Goal: Task Accomplishment & Management: Complete application form

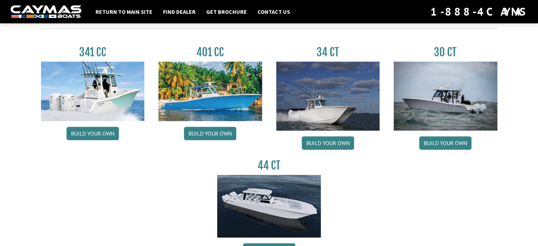
scroll to position [318, 0]
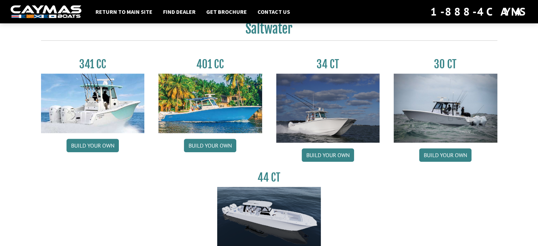
click at [461, 121] on img at bounding box center [446, 108] width 104 height 69
click at [460, 152] on link "Build your own" at bounding box center [445, 154] width 52 height 13
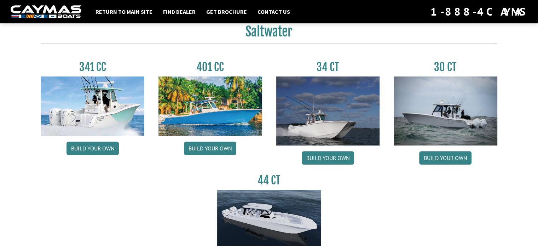
scroll to position [318, 0]
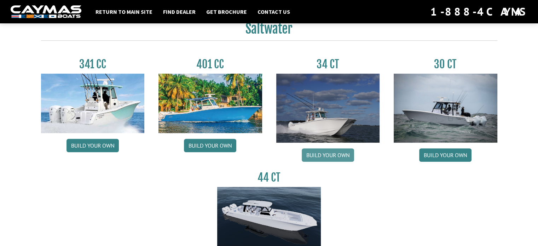
click at [333, 155] on link "Build your own" at bounding box center [328, 154] width 52 height 13
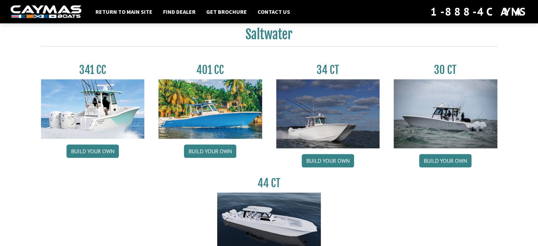
scroll to position [318, 0]
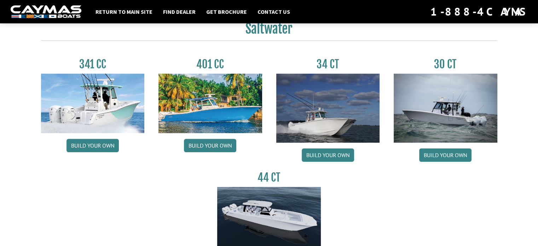
click at [118, 98] on img at bounding box center [93, 103] width 104 height 59
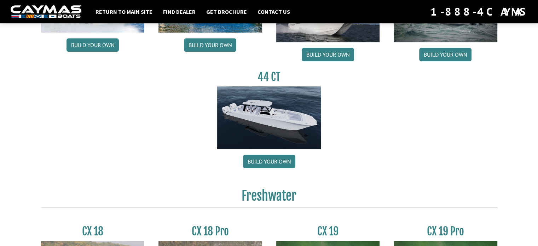
scroll to position [383, 0]
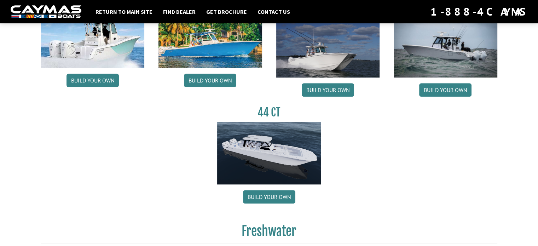
click at [279, 160] on img at bounding box center [269, 153] width 104 height 63
click at [284, 196] on link "Build your own" at bounding box center [269, 196] width 52 height 13
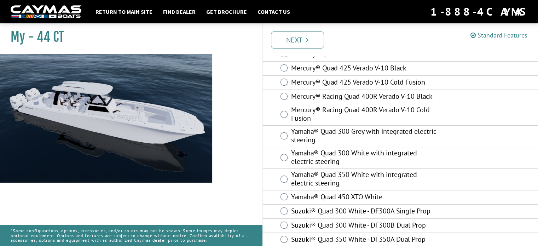
scroll to position [87, 0]
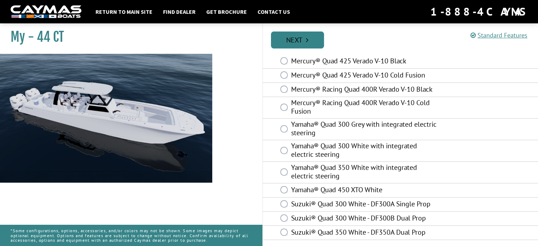
click at [315, 37] on link "Next" at bounding box center [297, 39] width 53 height 17
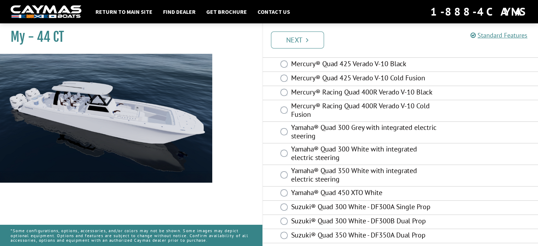
scroll to position [95, 0]
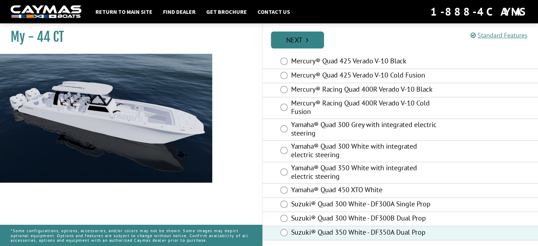
click at [297, 39] on link "Next" at bounding box center [297, 39] width 53 height 17
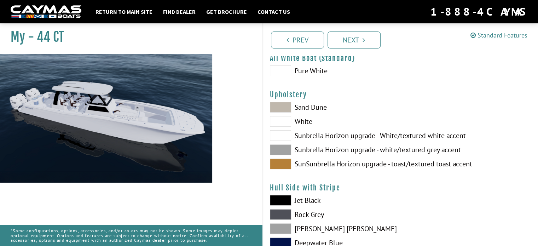
scroll to position [0, 0]
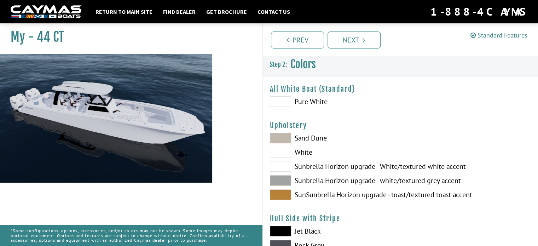
click at [281, 138] on span at bounding box center [280, 138] width 21 height 11
click at [282, 136] on span at bounding box center [280, 138] width 21 height 11
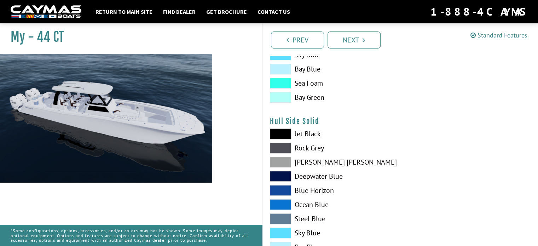
scroll to position [283, 0]
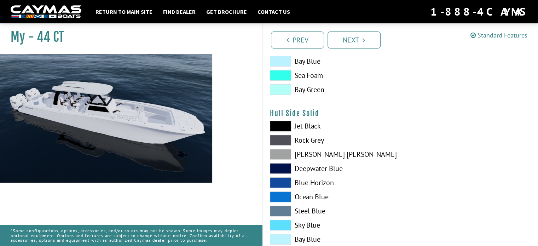
click at [285, 152] on span at bounding box center [280, 154] width 21 height 11
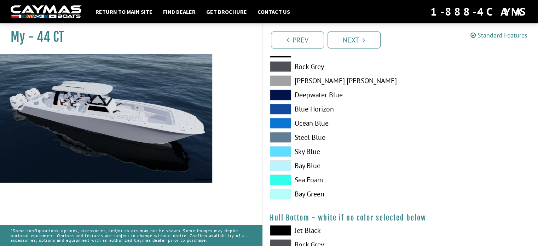
scroll to position [354, 0]
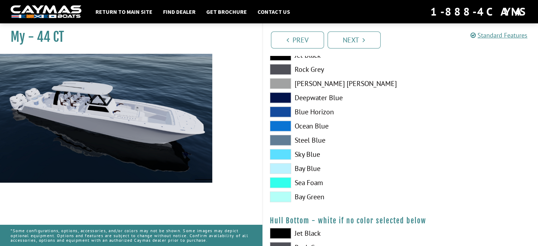
click at [283, 135] on span at bounding box center [280, 140] width 21 height 11
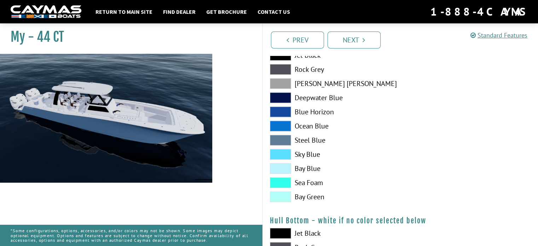
click at [288, 95] on span at bounding box center [280, 97] width 21 height 11
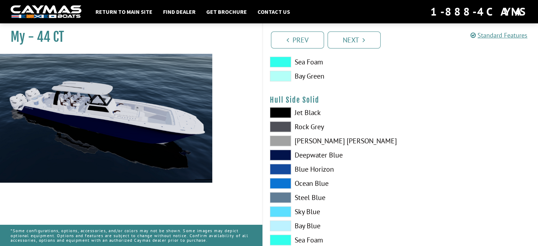
scroll to position [283, 0]
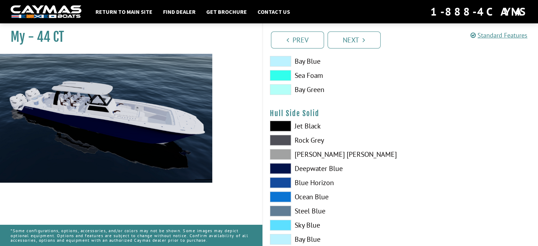
click at [274, 136] on span at bounding box center [280, 140] width 21 height 11
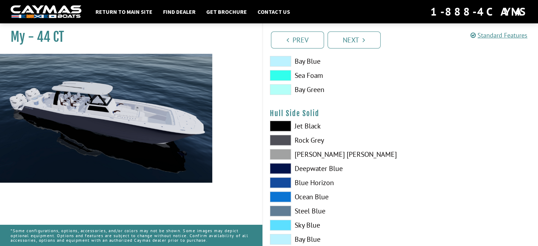
click at [284, 123] on span at bounding box center [280, 126] width 21 height 11
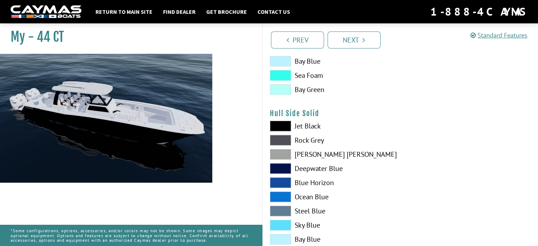
click at [282, 183] on span at bounding box center [280, 182] width 21 height 11
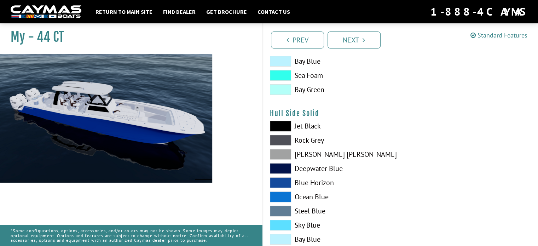
click at [289, 195] on span at bounding box center [280, 196] width 21 height 11
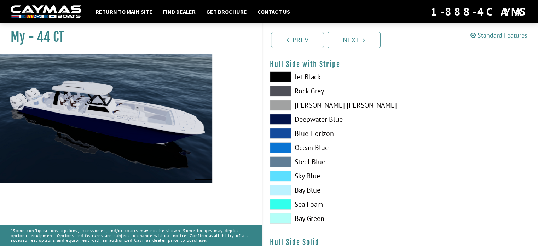
scroll to position [35, 0]
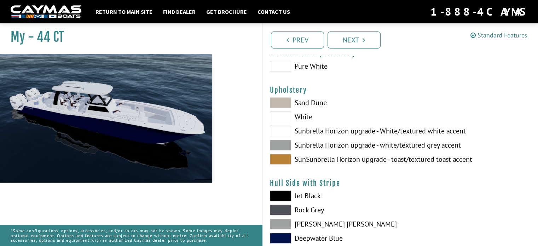
click at [280, 98] on span at bounding box center [280, 102] width 21 height 11
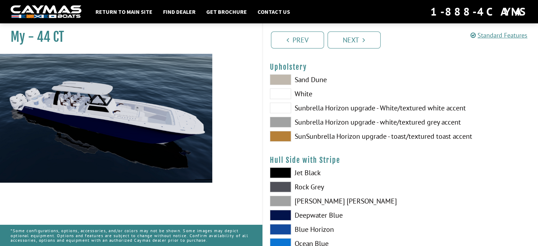
scroll to position [71, 0]
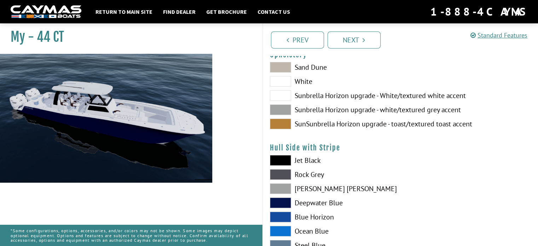
click at [285, 124] on span at bounding box center [280, 123] width 21 height 11
click at [287, 120] on span at bounding box center [280, 123] width 21 height 11
click at [273, 123] on span at bounding box center [280, 123] width 21 height 11
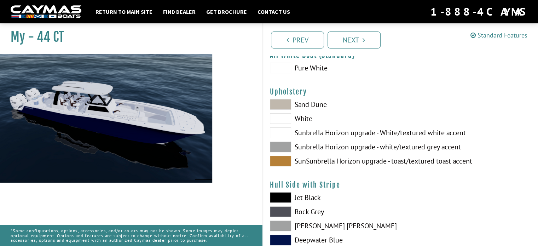
scroll to position [0, 0]
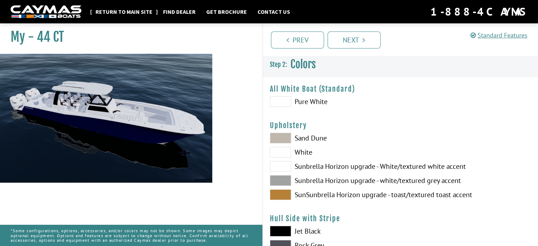
click at [133, 8] on link "Return to main site" at bounding box center [124, 11] width 64 height 9
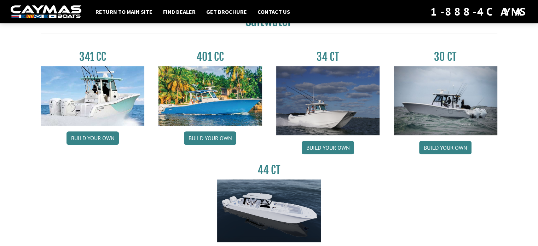
scroll to position [318, 0]
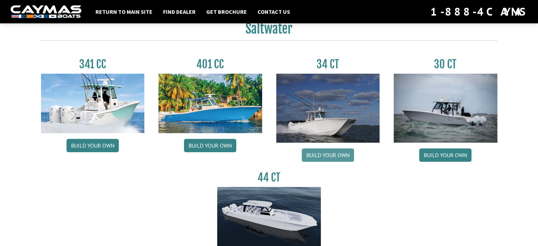
click at [328, 152] on link "Build your own" at bounding box center [328, 154] width 52 height 13
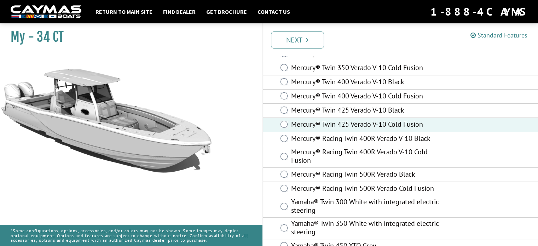
scroll to position [23, 0]
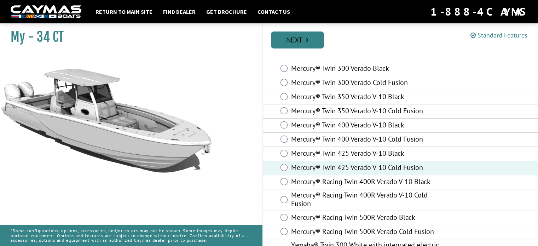
click at [303, 39] on link "Next" at bounding box center [297, 39] width 53 height 17
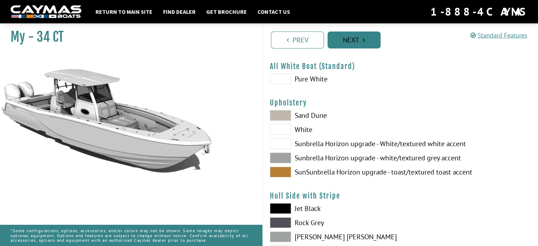
scroll to position [0, 0]
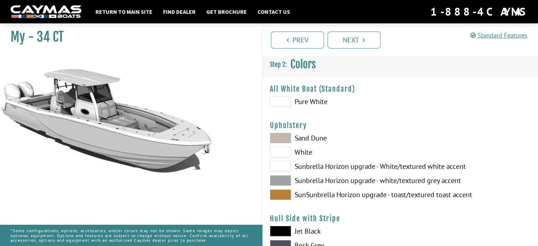
click at [278, 99] on span at bounding box center [280, 101] width 21 height 11
click at [280, 138] on span at bounding box center [280, 138] width 21 height 11
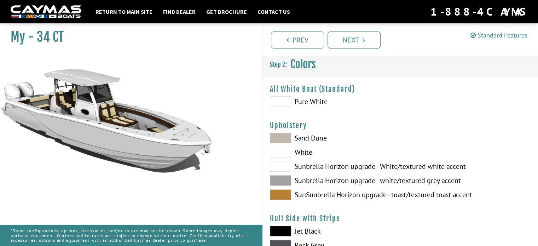
click at [274, 149] on span at bounding box center [280, 152] width 21 height 11
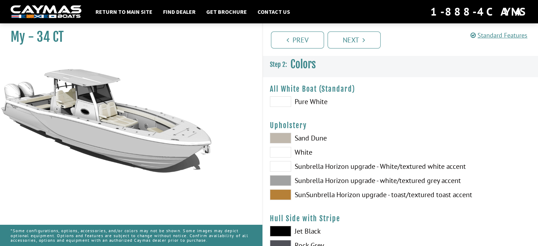
click at [275, 163] on span at bounding box center [280, 166] width 21 height 11
click at [276, 176] on span at bounding box center [280, 180] width 21 height 11
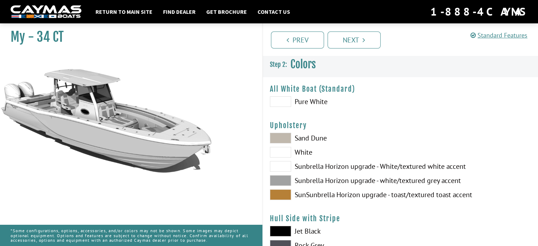
click at [278, 193] on span at bounding box center [280, 194] width 21 height 11
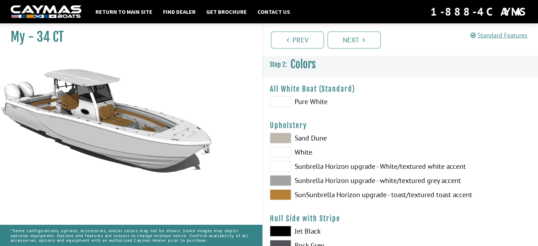
click at [275, 99] on span at bounding box center [280, 101] width 21 height 11
click at [287, 180] on span at bounding box center [280, 180] width 21 height 11
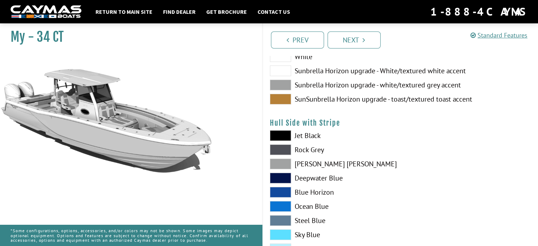
scroll to position [71, 0]
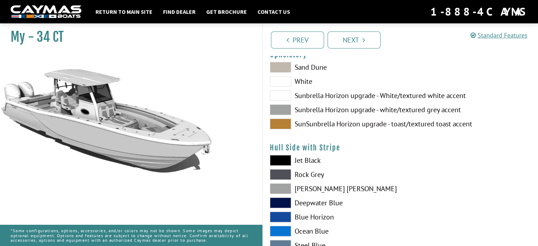
click at [274, 184] on span at bounding box center [280, 188] width 21 height 11
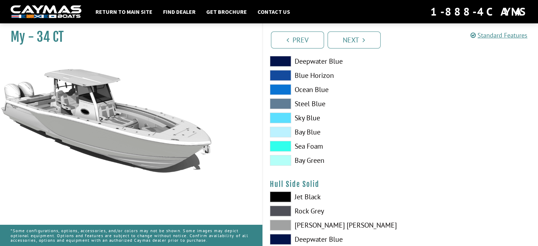
scroll to position [248, 0]
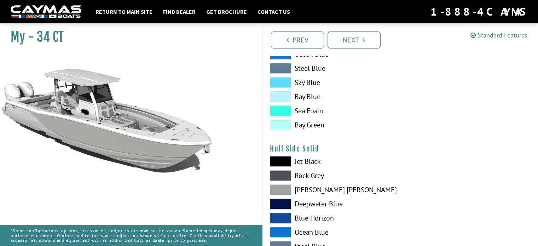
click at [275, 189] on span at bounding box center [280, 189] width 21 height 11
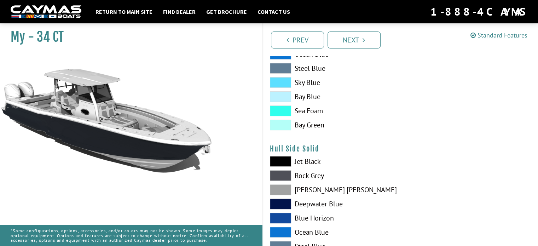
click at [275, 189] on span at bounding box center [280, 189] width 21 height 11
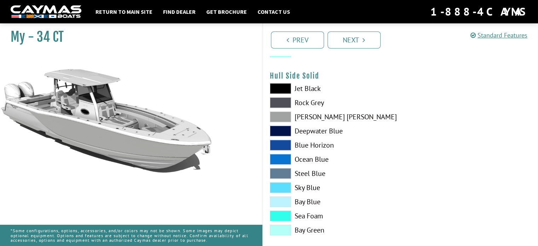
scroll to position [354, 0]
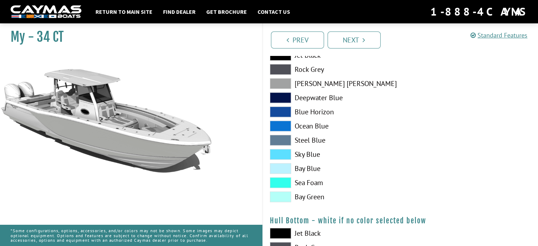
click at [281, 196] on span at bounding box center [280, 196] width 21 height 11
click at [283, 193] on span at bounding box center [280, 196] width 21 height 11
click at [311, 33] on link "Prev" at bounding box center [297, 39] width 53 height 17
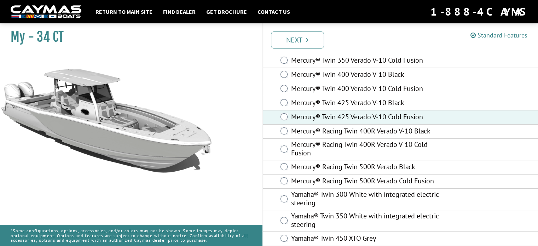
scroll to position [94, 0]
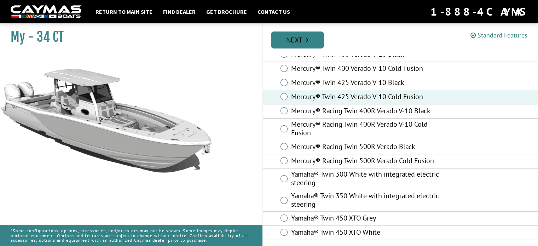
click at [301, 36] on link "Next" at bounding box center [297, 39] width 53 height 17
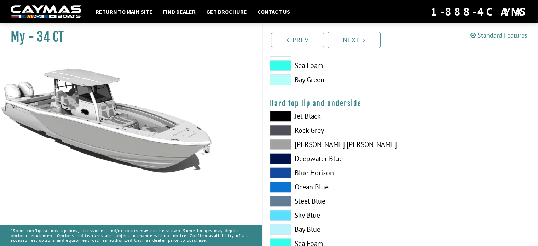
scroll to position [637, 0]
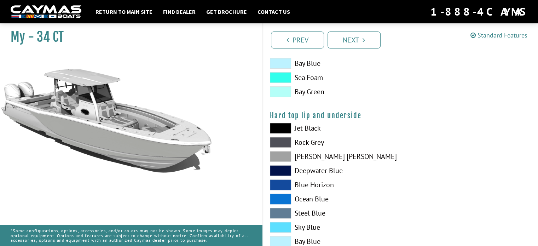
click at [285, 154] on span at bounding box center [280, 156] width 21 height 11
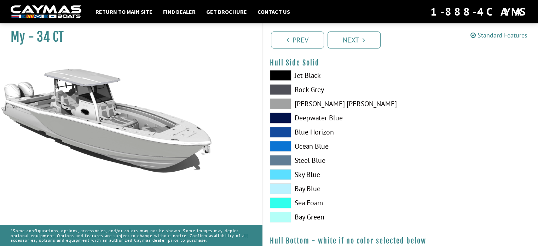
scroll to position [333, 0]
click at [282, 101] on span at bounding box center [280, 104] width 21 height 11
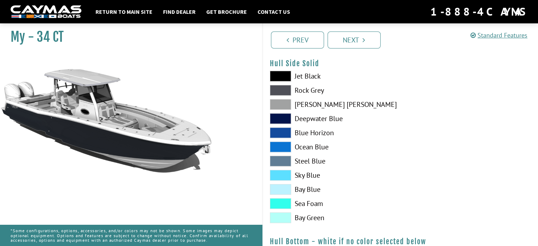
click at [273, 88] on span at bounding box center [280, 90] width 21 height 11
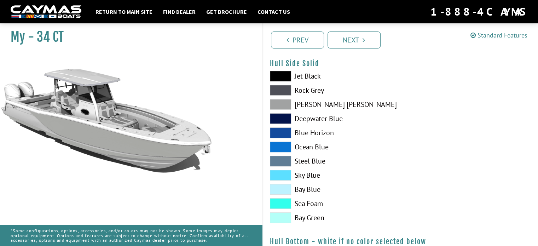
click at [283, 72] on span at bounding box center [280, 76] width 21 height 11
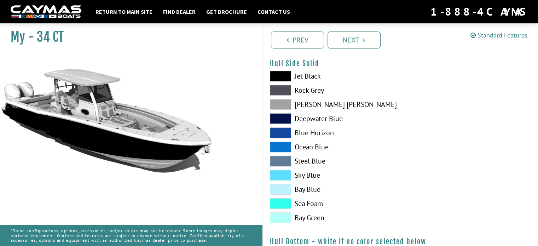
click at [275, 134] on span at bounding box center [280, 132] width 21 height 11
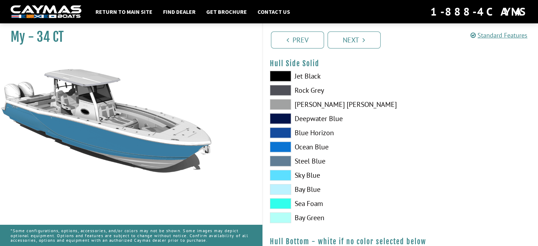
click at [287, 157] on span at bounding box center [280, 161] width 21 height 11
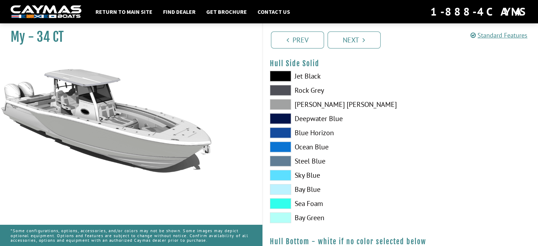
click at [279, 176] on span at bounding box center [280, 175] width 21 height 11
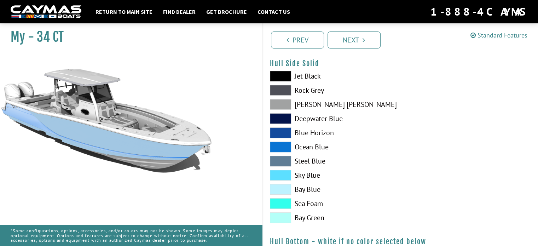
click at [280, 186] on span at bounding box center [280, 189] width 21 height 11
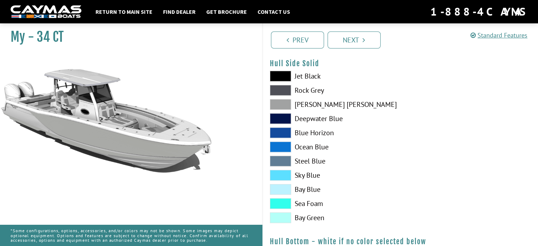
click at [281, 199] on span at bounding box center [280, 203] width 21 height 11
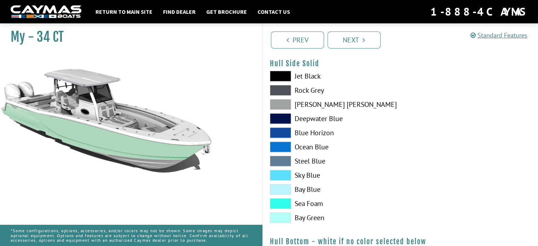
click at [279, 219] on span at bounding box center [280, 217] width 21 height 11
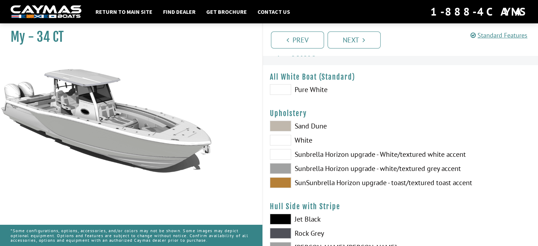
scroll to position [0, 0]
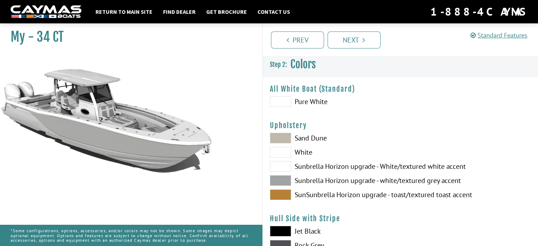
click at [279, 97] on span at bounding box center [280, 101] width 21 height 11
click at [279, 102] on span at bounding box center [280, 101] width 21 height 11
click at [281, 148] on span at bounding box center [280, 152] width 21 height 11
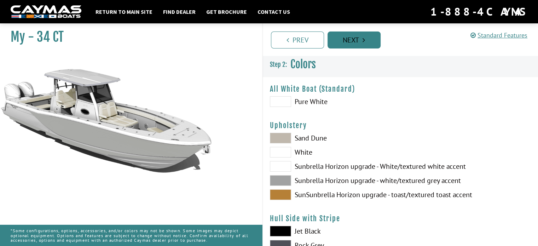
click at [345, 35] on link "Next" at bounding box center [353, 39] width 53 height 17
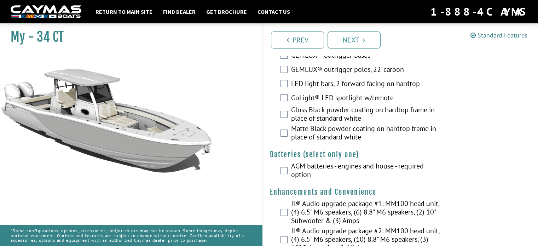
scroll to position [141, 0]
